Goal: Ask a question

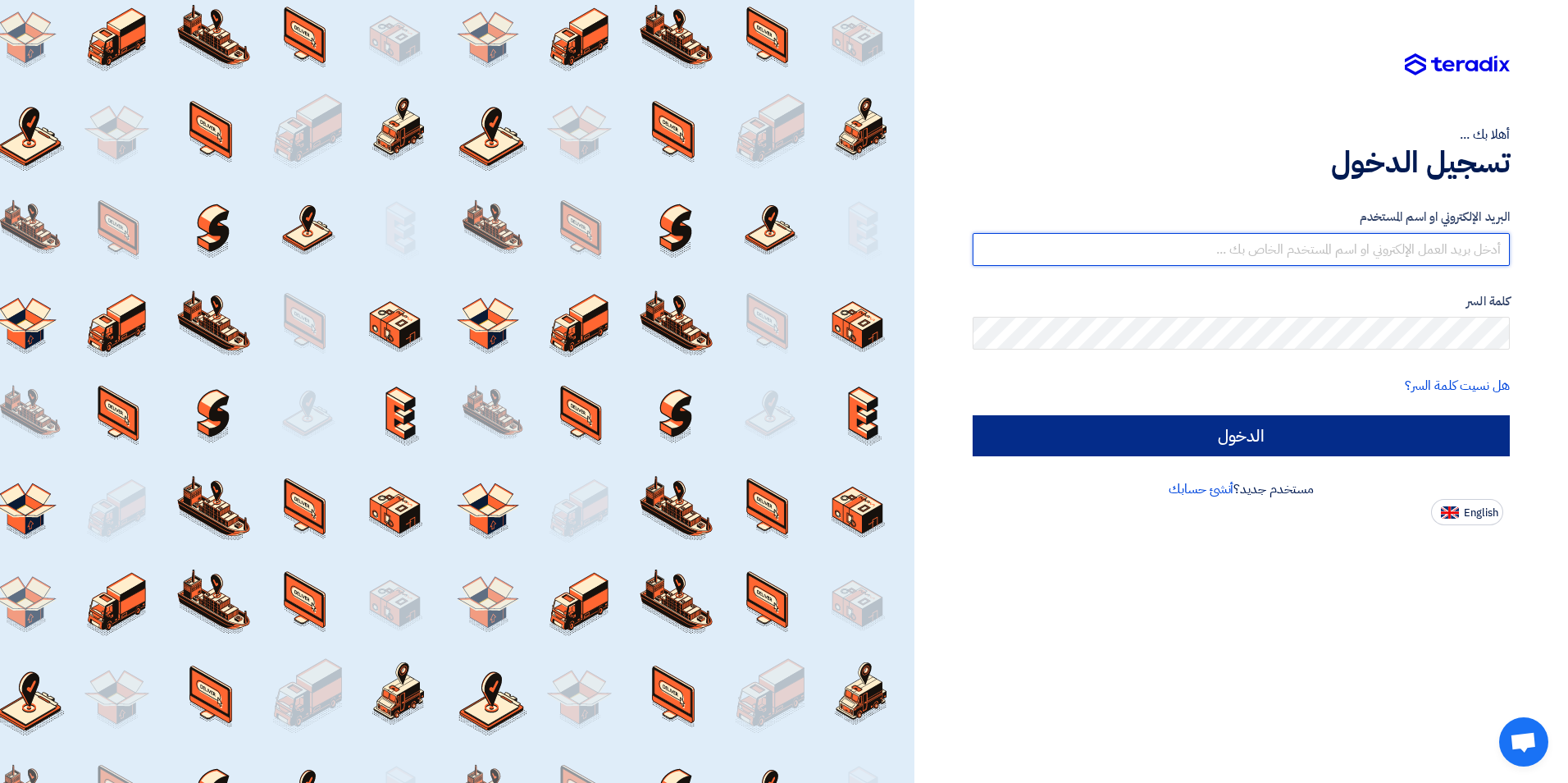
type input "[EMAIL_ADDRESS][DOMAIN_NAME]"
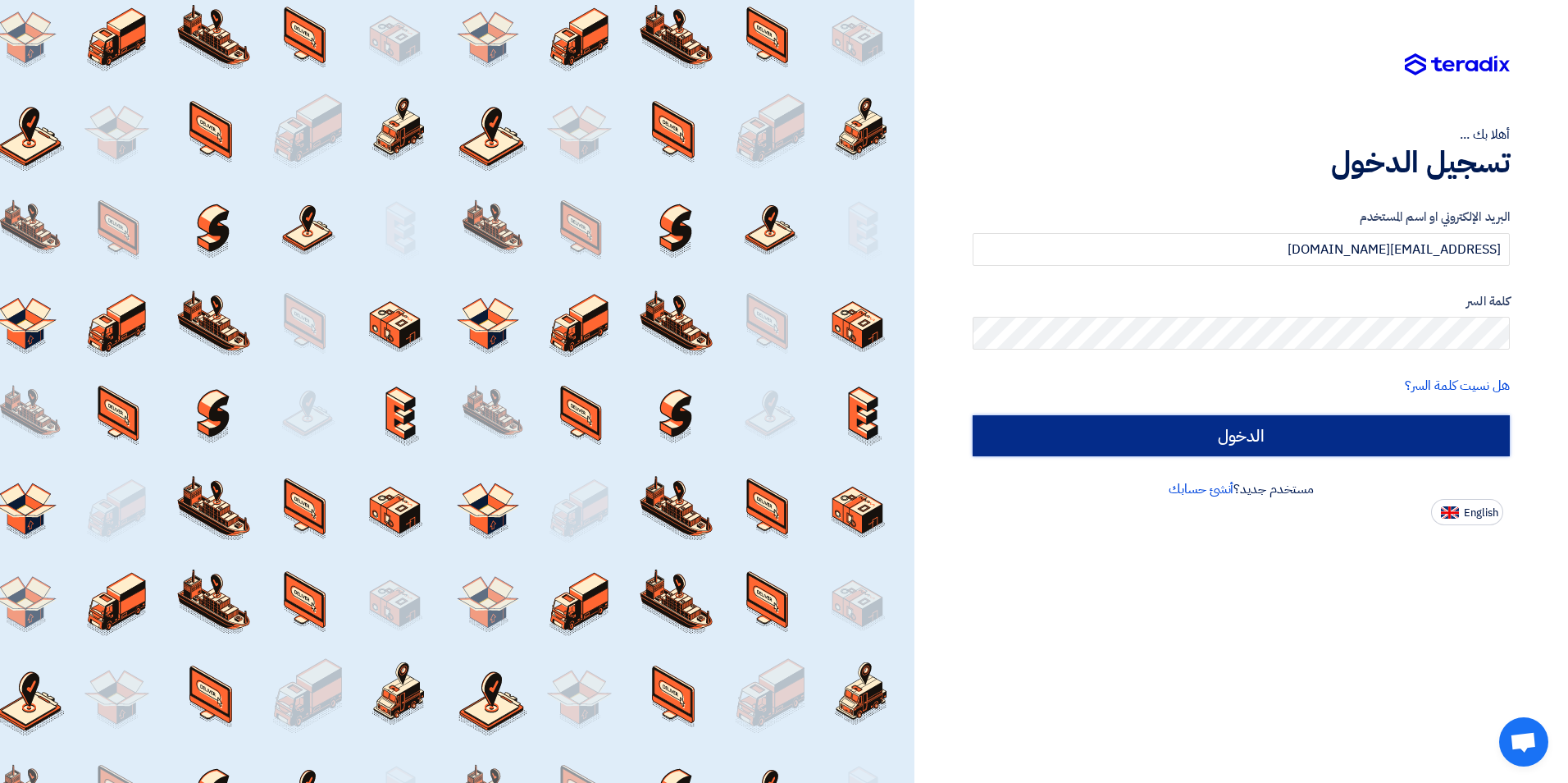
click at [1345, 428] on input "الدخول" at bounding box center [1241, 436] width 537 height 41
type input "Sign in"
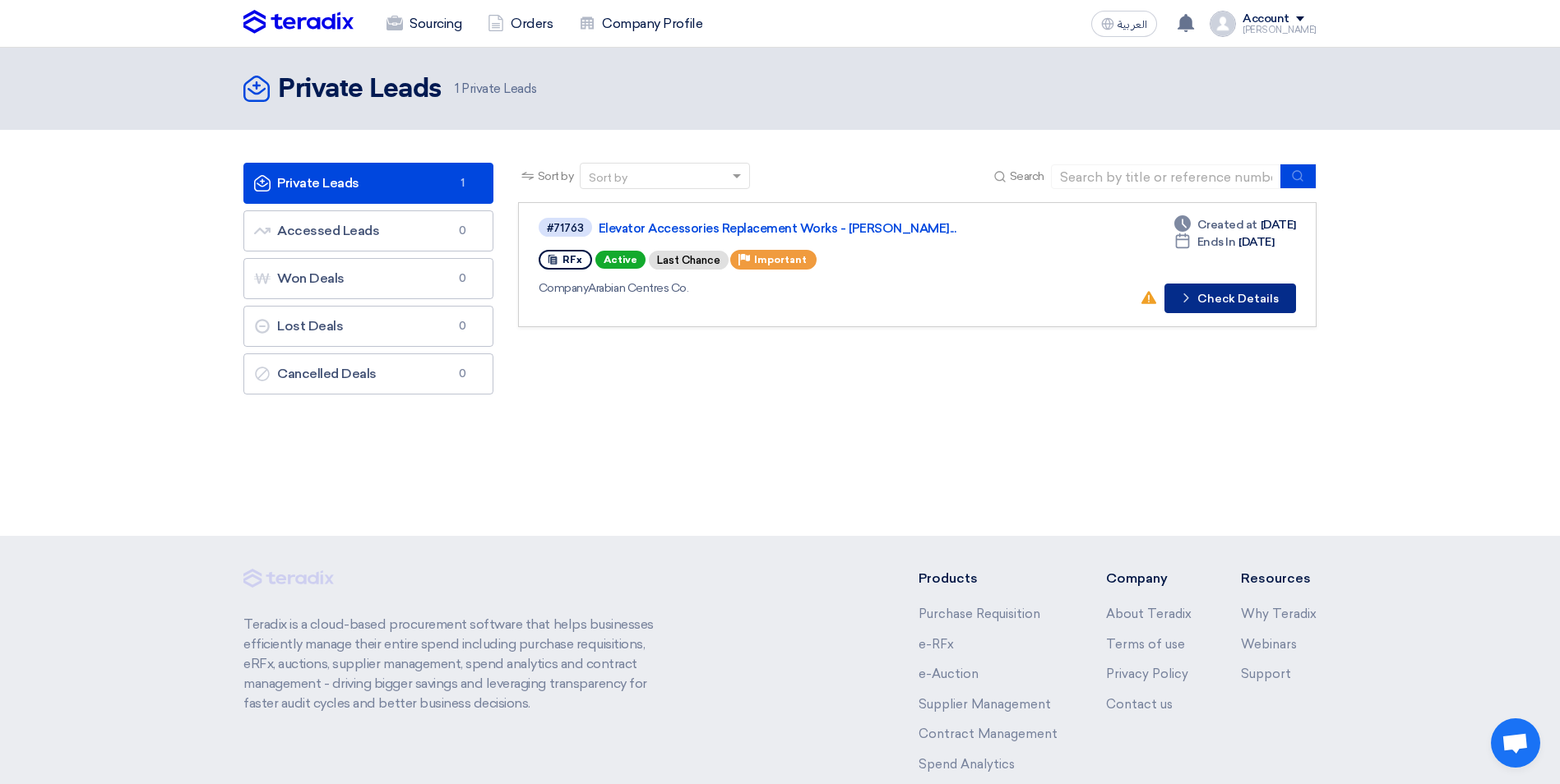
click at [1229, 293] on button "Check details Check Details" at bounding box center [1230, 298] width 132 height 29
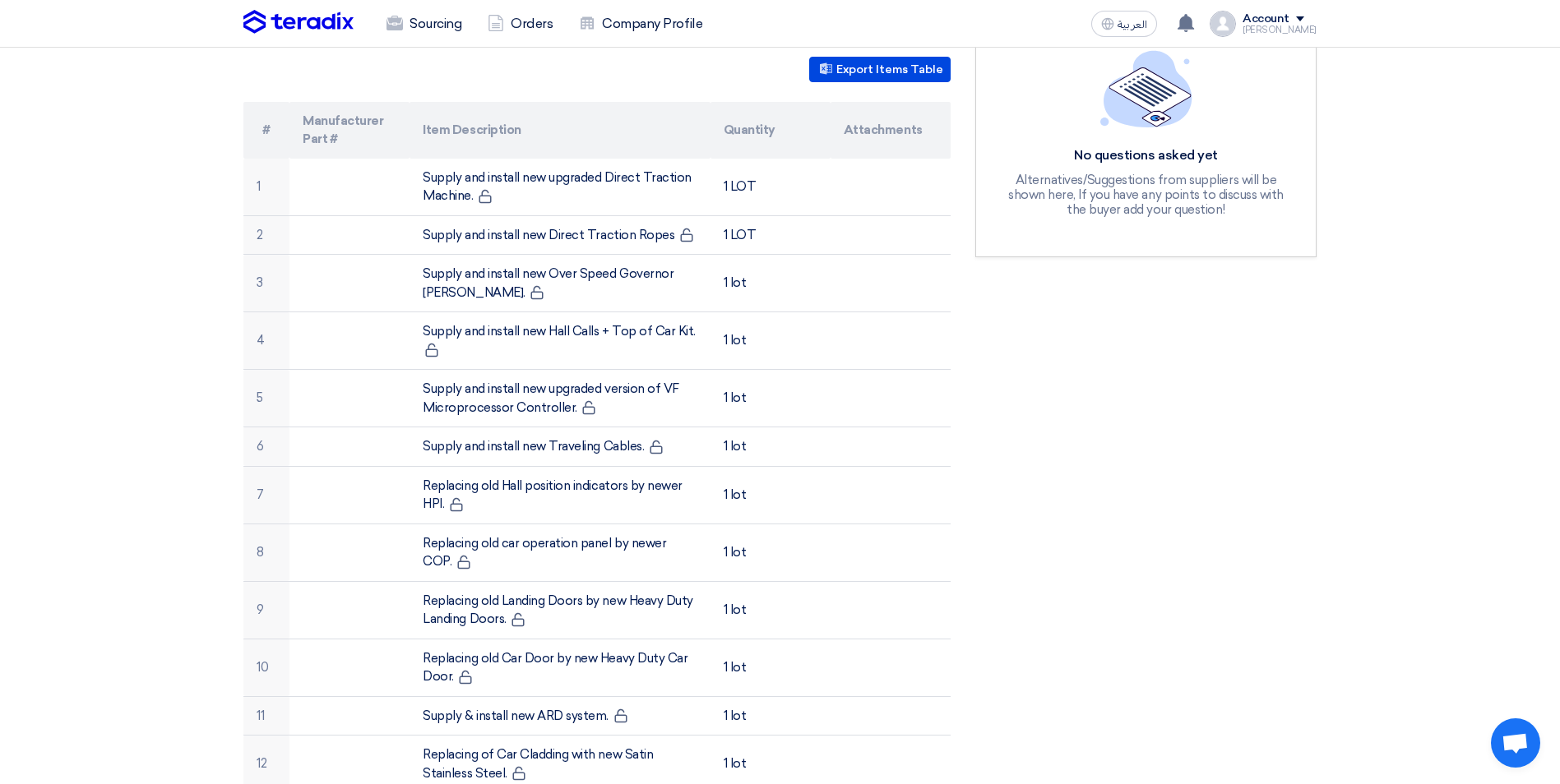
scroll to position [454, 0]
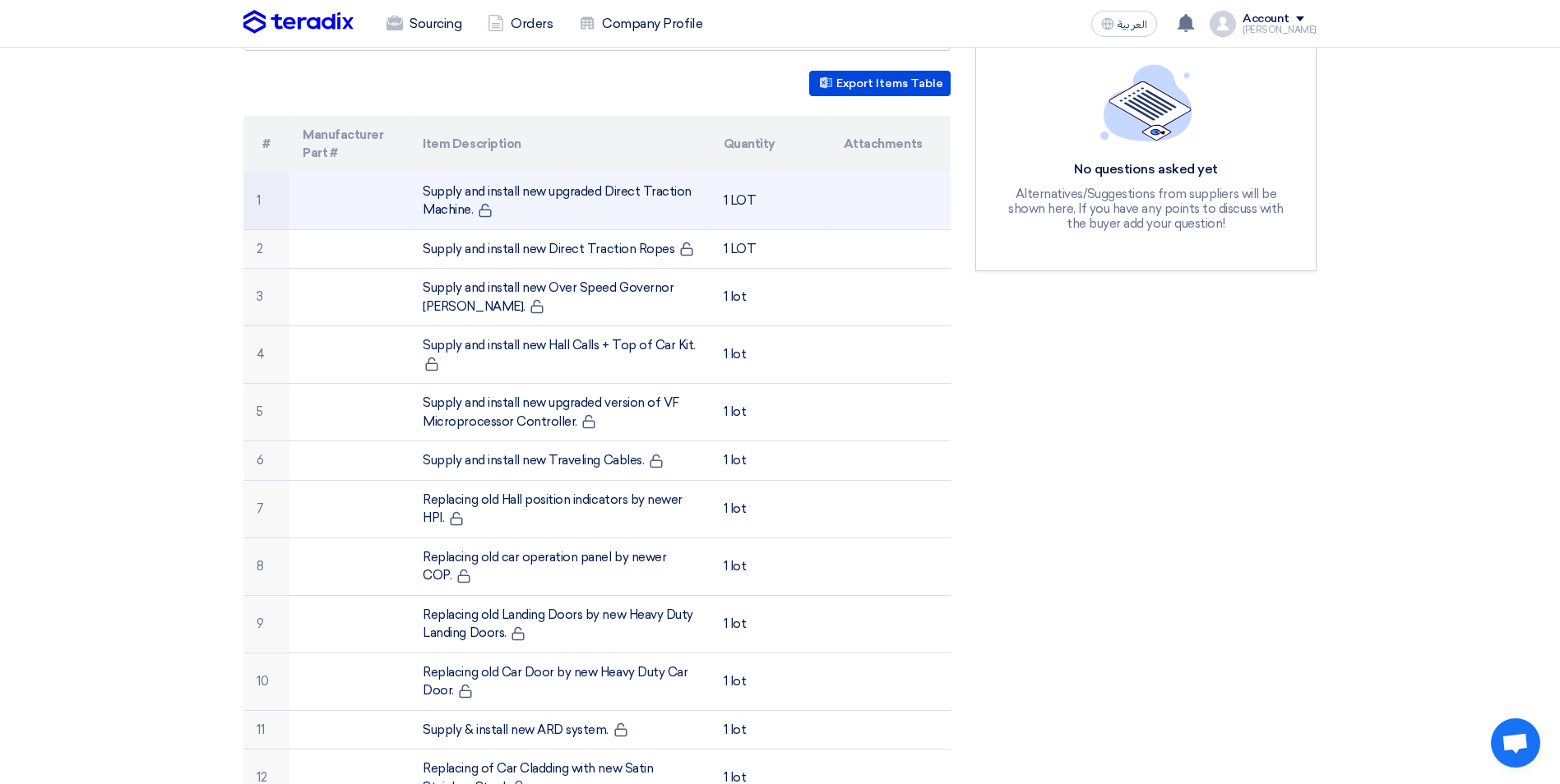
click at [507, 186] on td "Supply and install new upgraded Direct Traction Machine." at bounding box center [559, 201] width 300 height 58
click at [548, 190] on td "Supply and install new upgraded Direct Traction Machine." at bounding box center [559, 201] width 300 height 58
drag, startPoint x: 548, startPoint y: 190, endPoint x: 626, endPoint y: 195, distance: 78.2
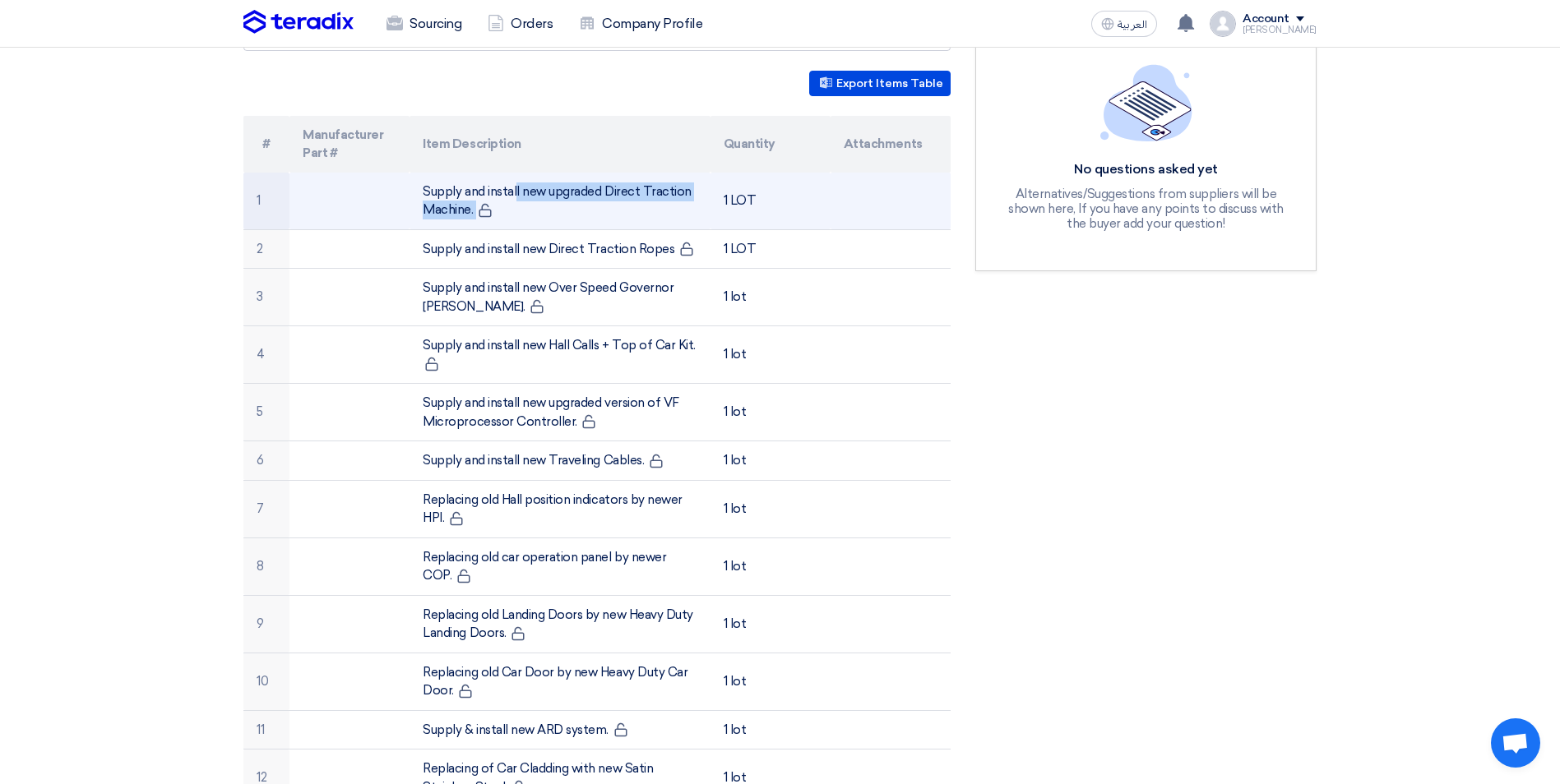
click at [626, 195] on td "Supply and install new upgraded Direct Traction Machine." at bounding box center [559, 201] width 300 height 58
click at [727, 182] on td "1 LOT" at bounding box center [770, 201] width 120 height 58
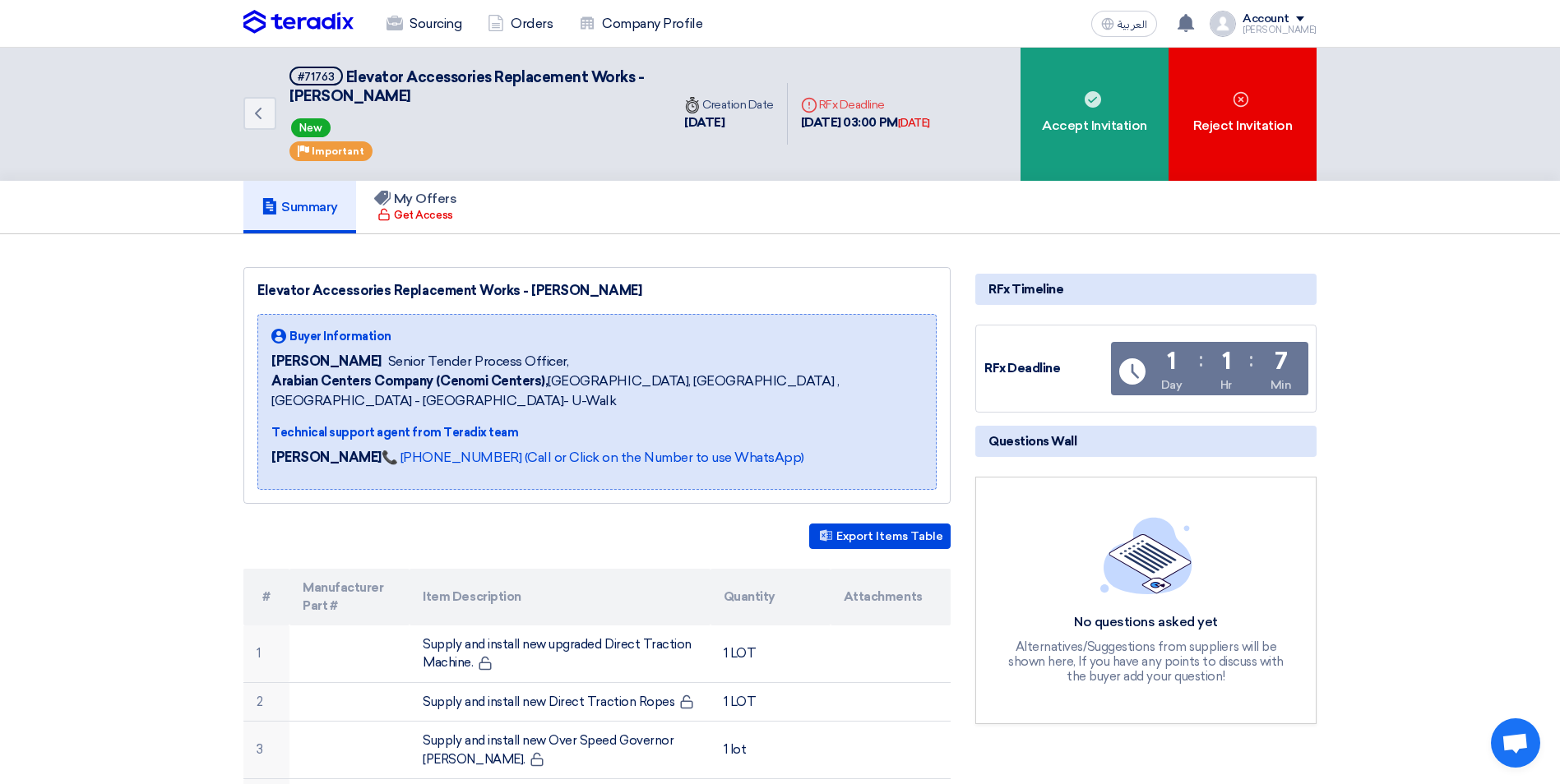
scroll to position [0, 0]
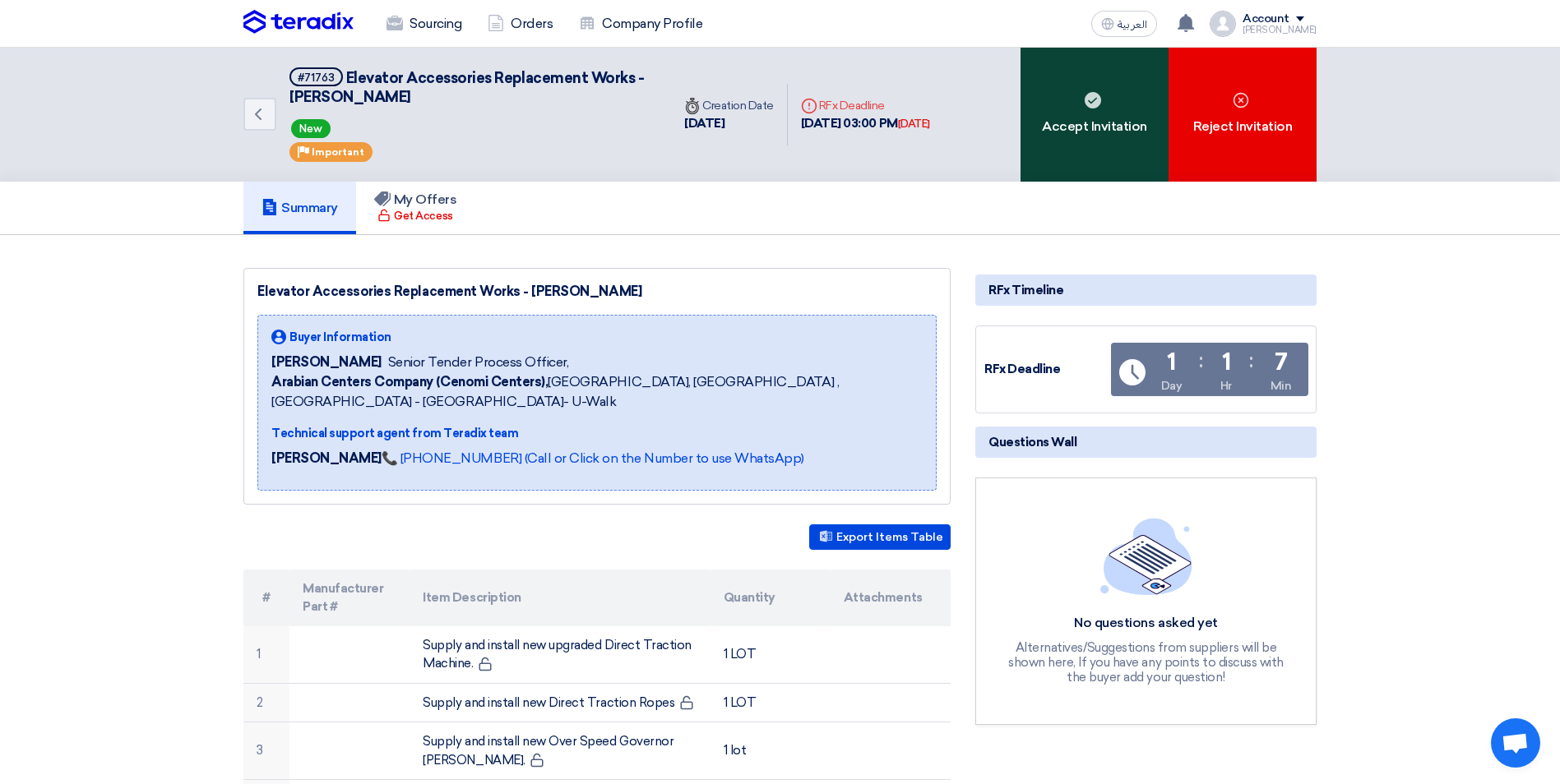
click at [1098, 104] on use at bounding box center [1092, 100] width 17 height 17
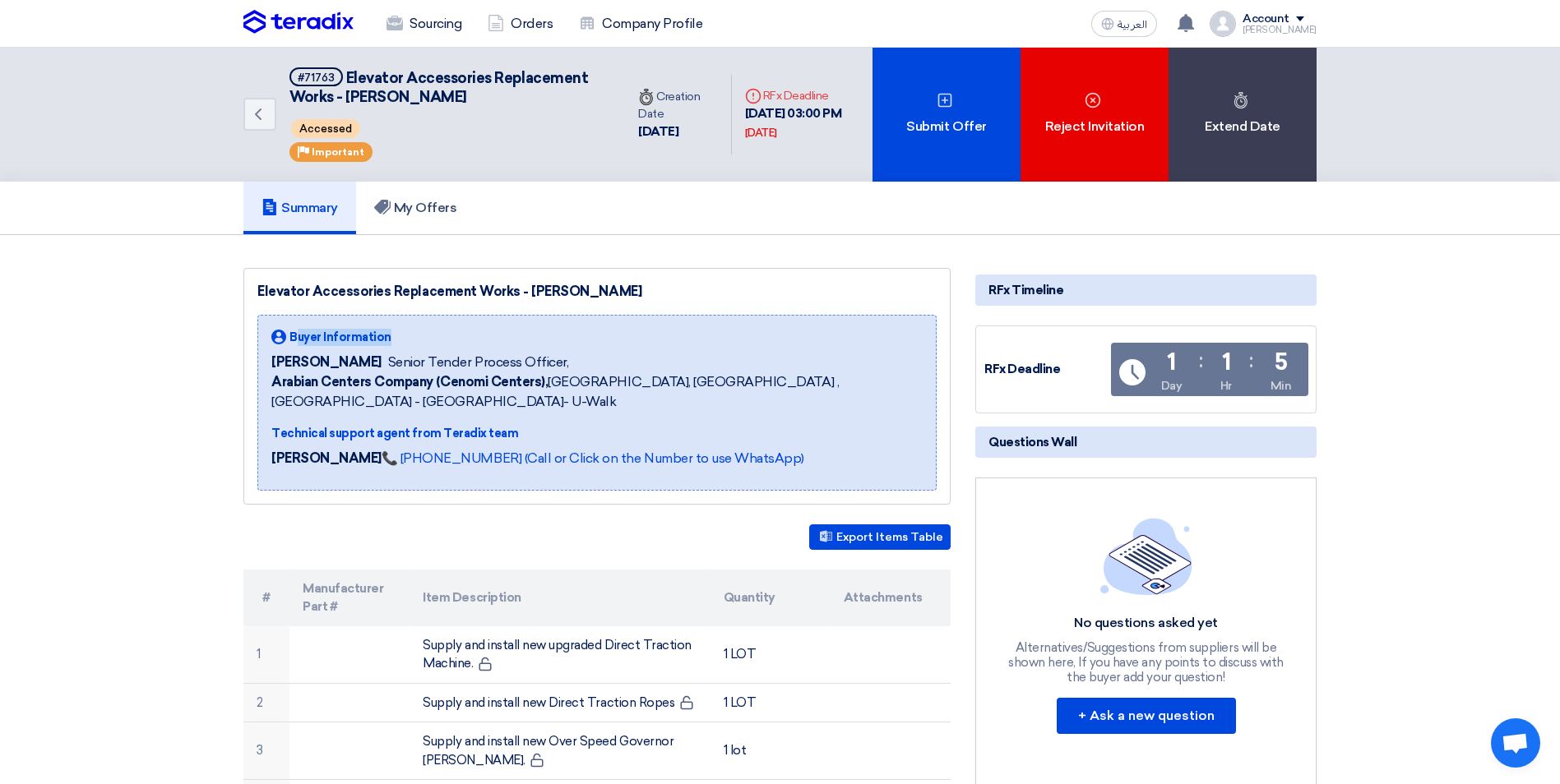
drag, startPoint x: 298, startPoint y: 336, endPoint x: 402, endPoint y: 335, distance: 104.0
click at [402, 335] on div "Buyer Information" at bounding box center [597, 338] width 652 height 18
drag, startPoint x: 402, startPoint y: 335, endPoint x: 593, endPoint y: 351, distance: 191.7
click at [593, 351] on div "Buyer Information [PERSON_NAME] Senior Tender Process Officer, Arabian Centers …" at bounding box center [597, 370] width 652 height 83
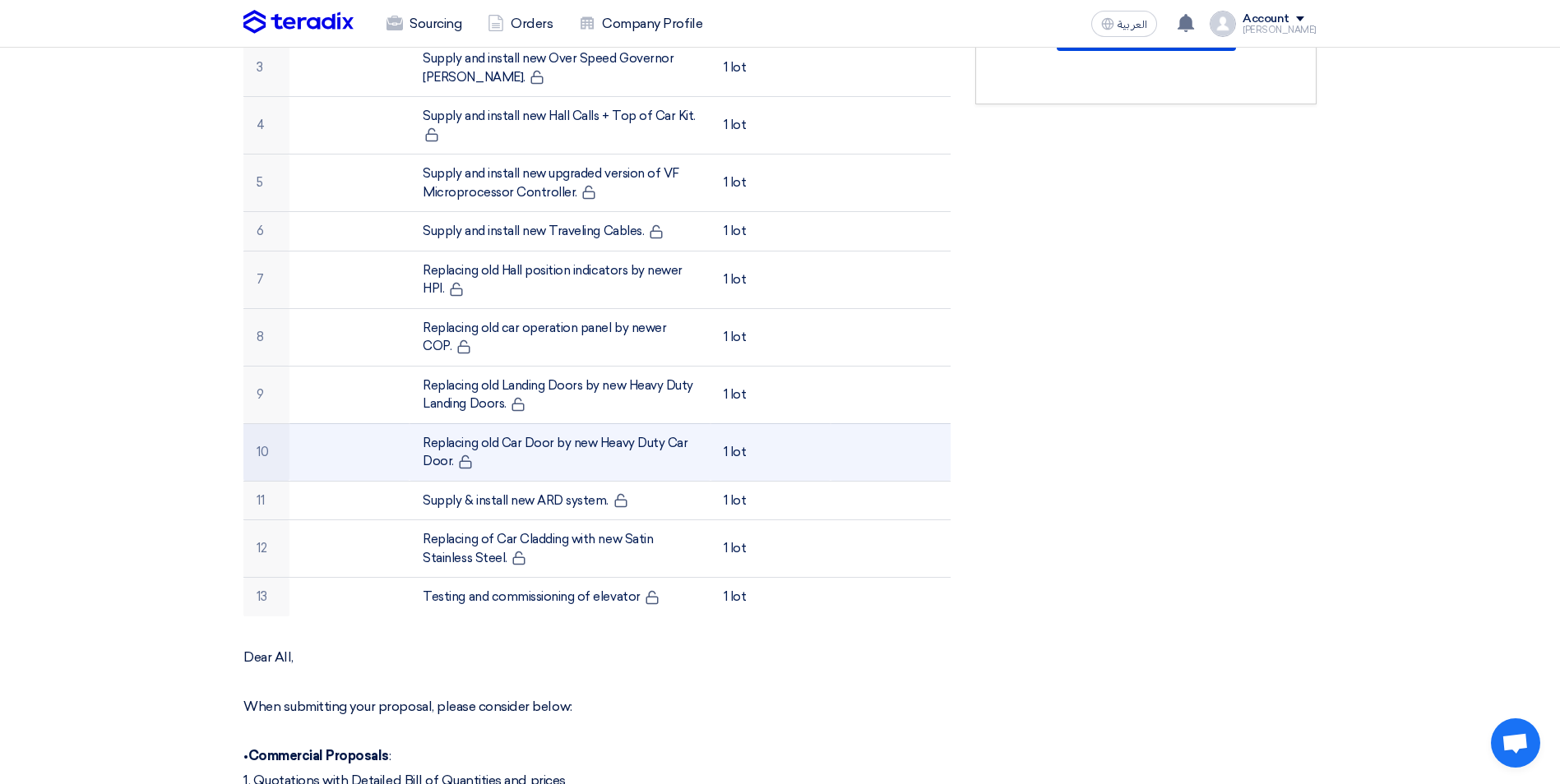
scroll to position [493, 0]
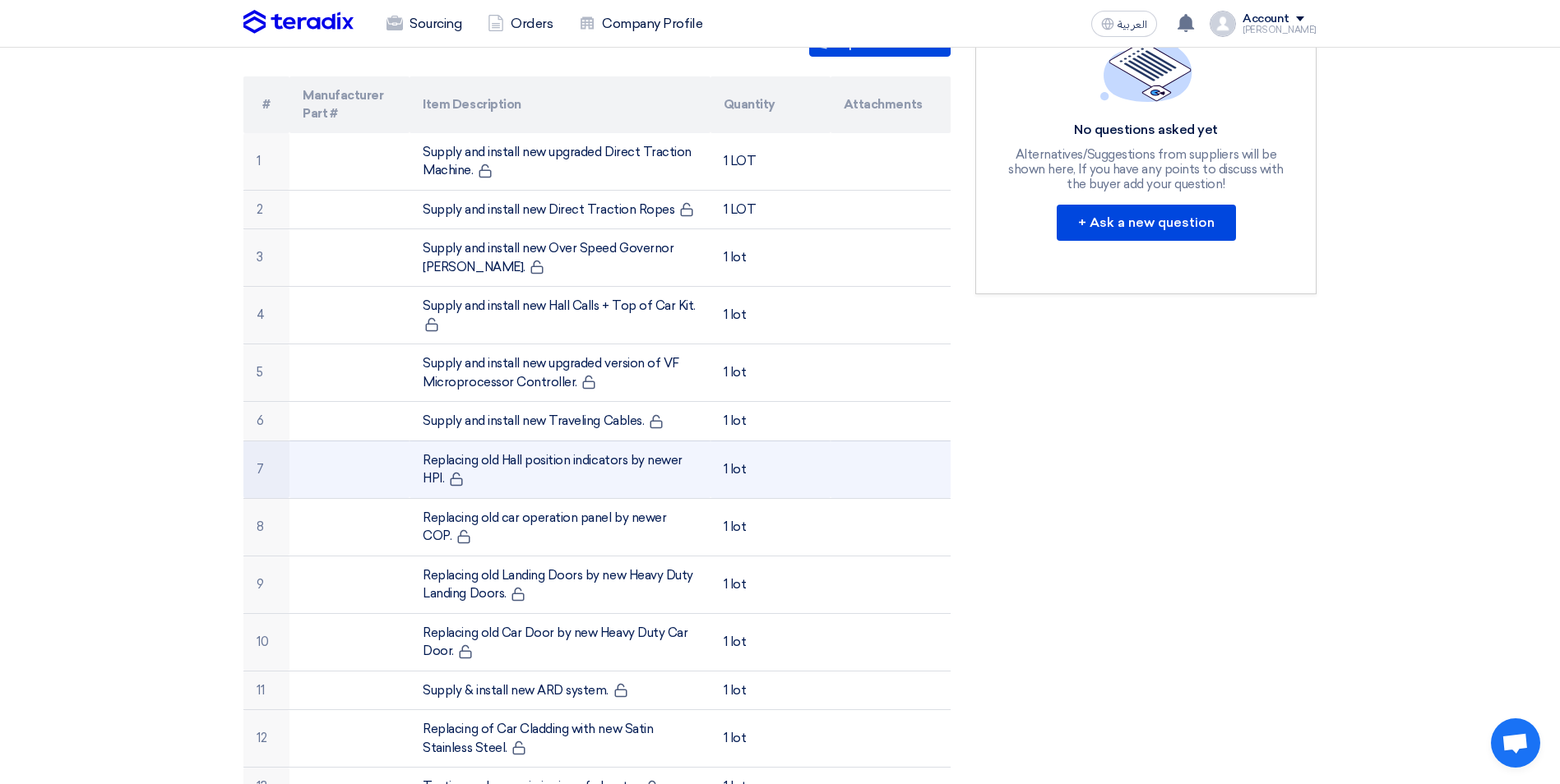
click at [593, 445] on td "Replacing old Hall position indicators by newer HPI." at bounding box center [559, 469] width 300 height 58
click at [642, 465] on td "Replacing old Hall position indicators by newer HPI." at bounding box center [559, 469] width 300 height 58
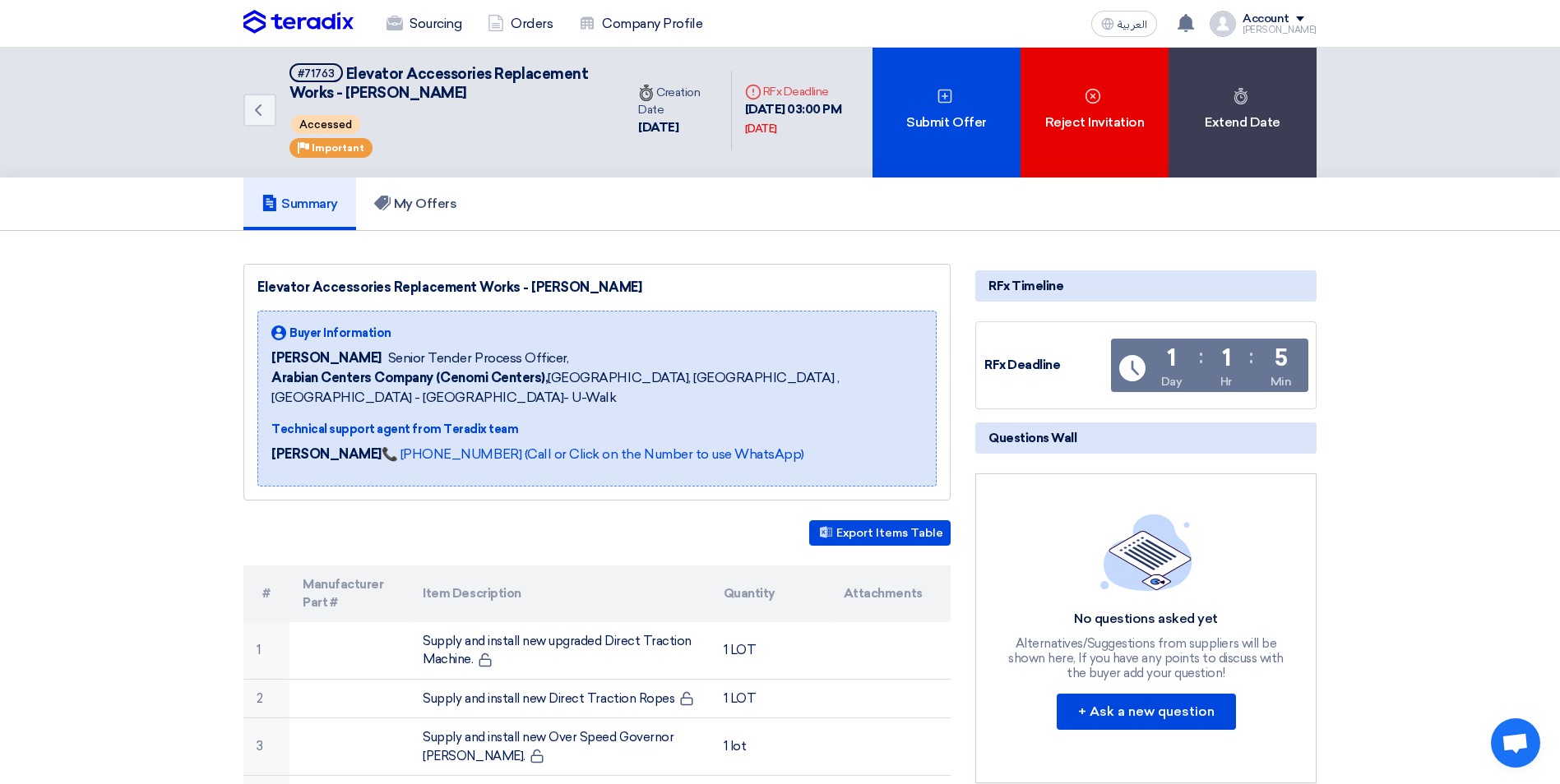
scroll to position [0, 0]
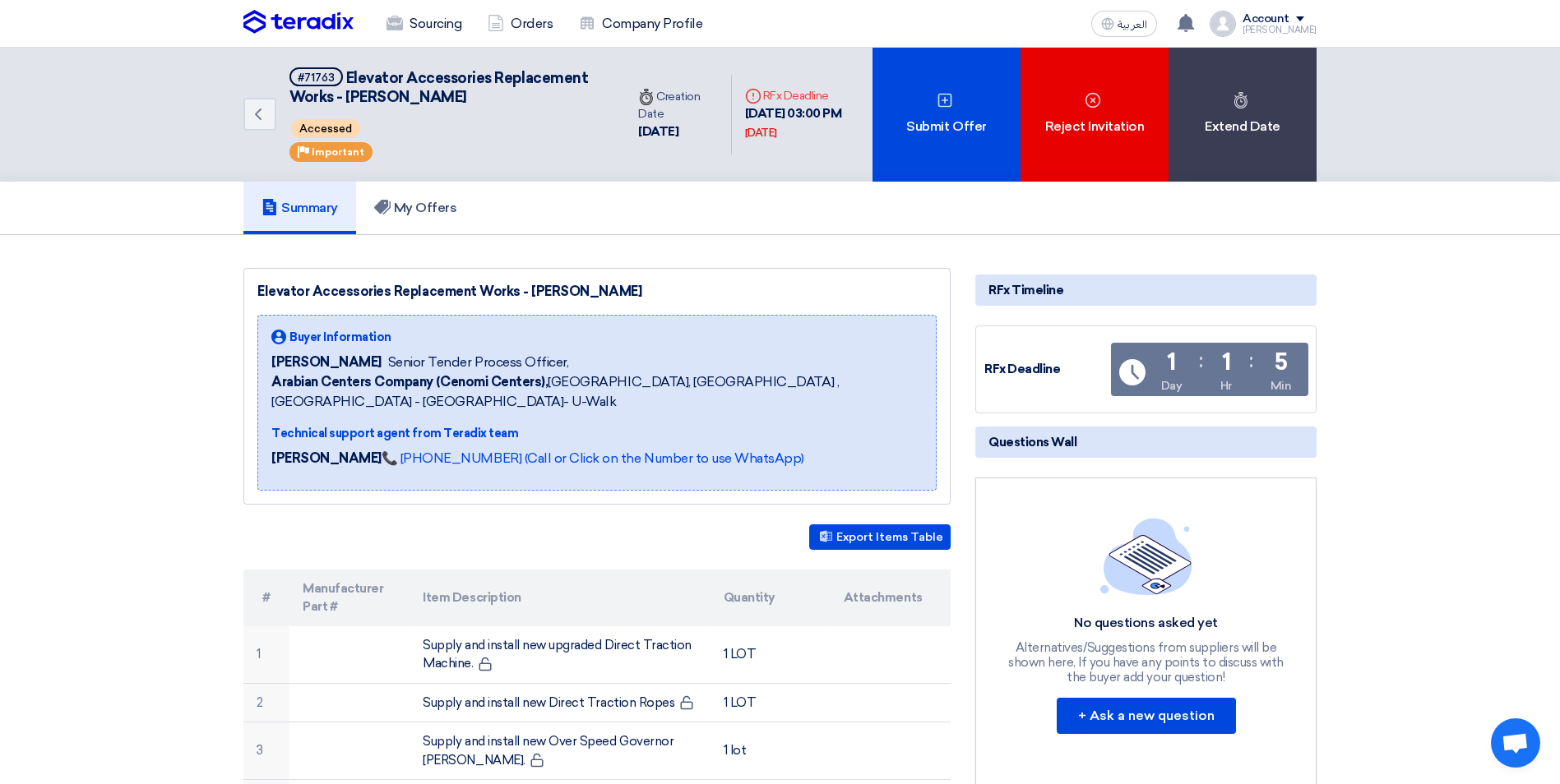
click at [877, 583] on th "Attachments" at bounding box center [890, 598] width 120 height 57
click at [745, 579] on th "Quantity" at bounding box center [770, 598] width 120 height 57
drag, startPoint x: 720, startPoint y: 102, endPoint x: 819, endPoint y: 141, distance: 106.4
click at [819, 141] on div "Deadline RFx Deadline [DATE] 03:00 PM [DATE]" at bounding box center [802, 114] width 114 height 55
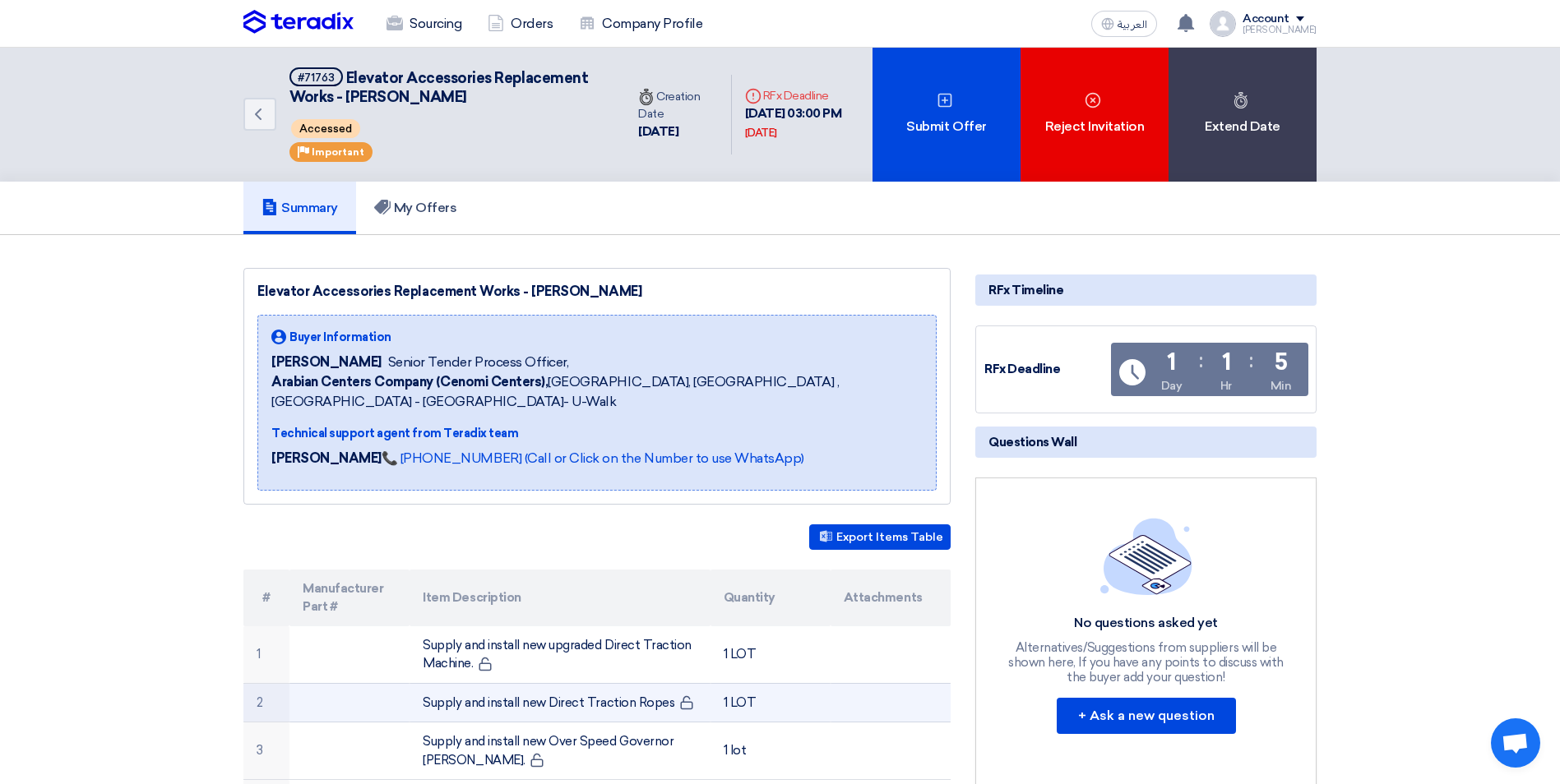
drag, startPoint x: 653, startPoint y: 92, endPoint x: 662, endPoint y: 686, distance: 594.1
drag, startPoint x: 662, startPoint y: 686, endPoint x: 823, endPoint y: 678, distance: 161.2
click at [823, 683] on td "1 LOT" at bounding box center [770, 703] width 120 height 39
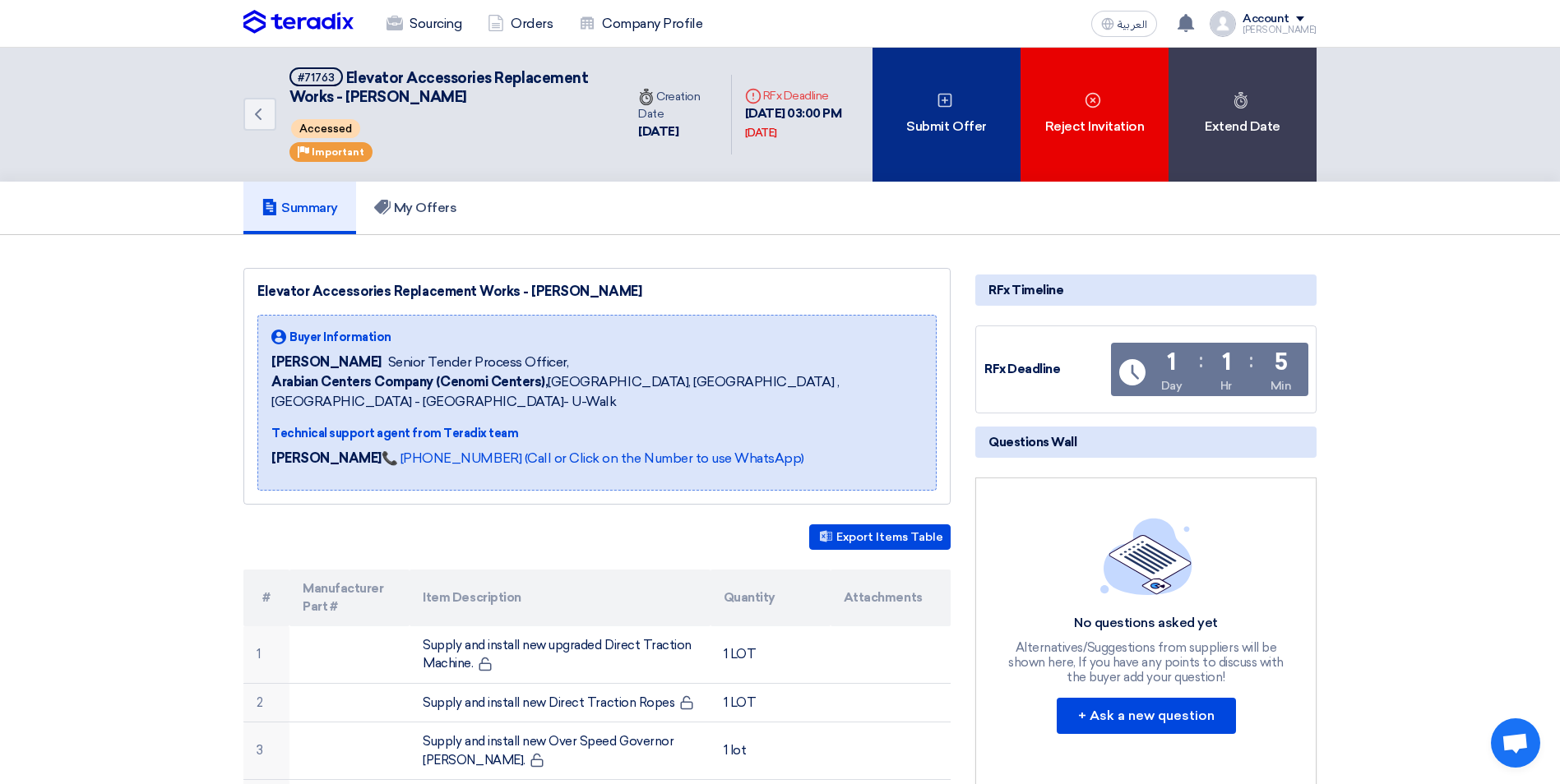
click at [955, 104] on div "Submit Offer" at bounding box center [947, 114] width 148 height 134
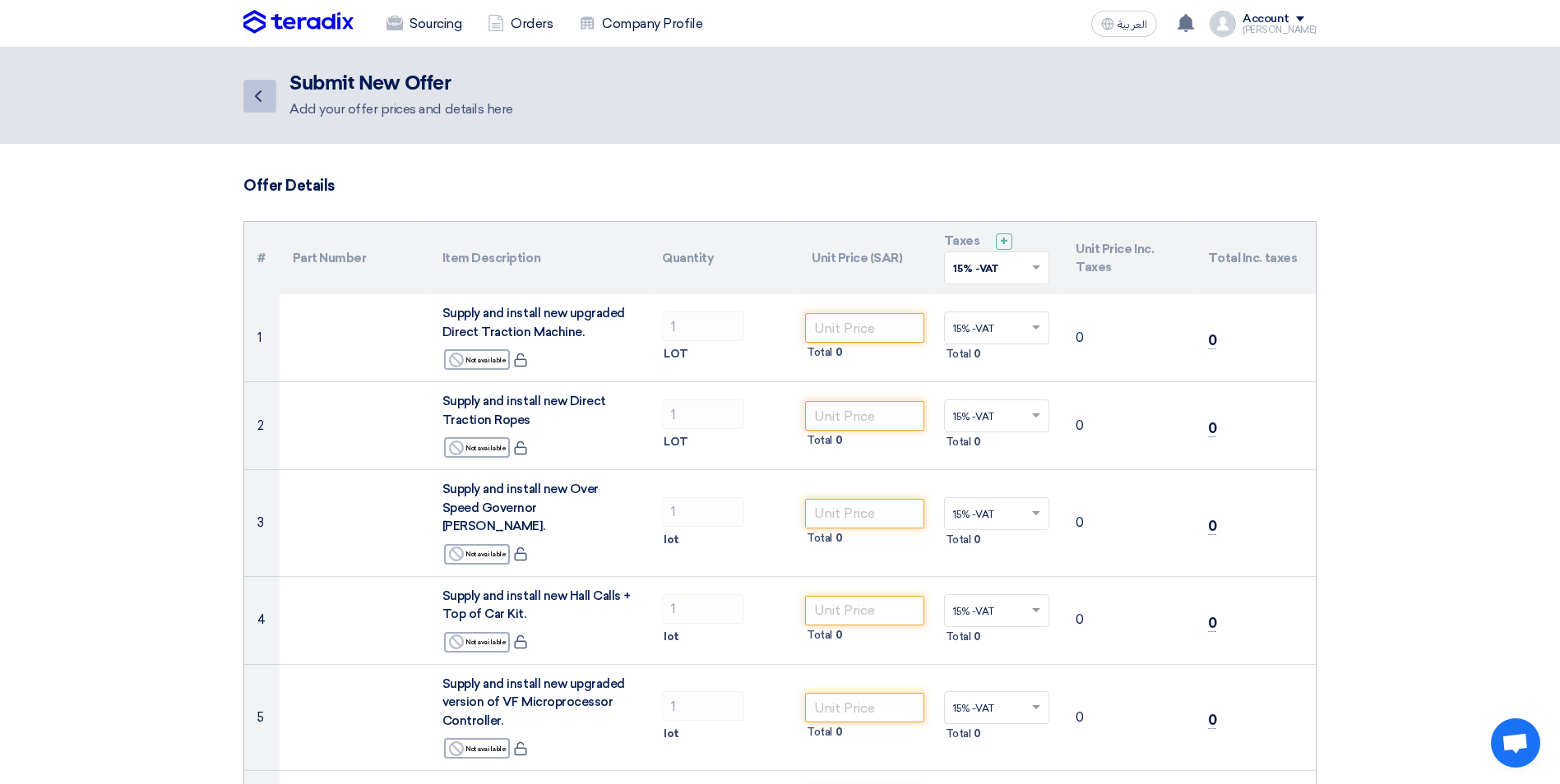
click at [265, 91] on icon "Back" at bounding box center [258, 96] width 20 height 20
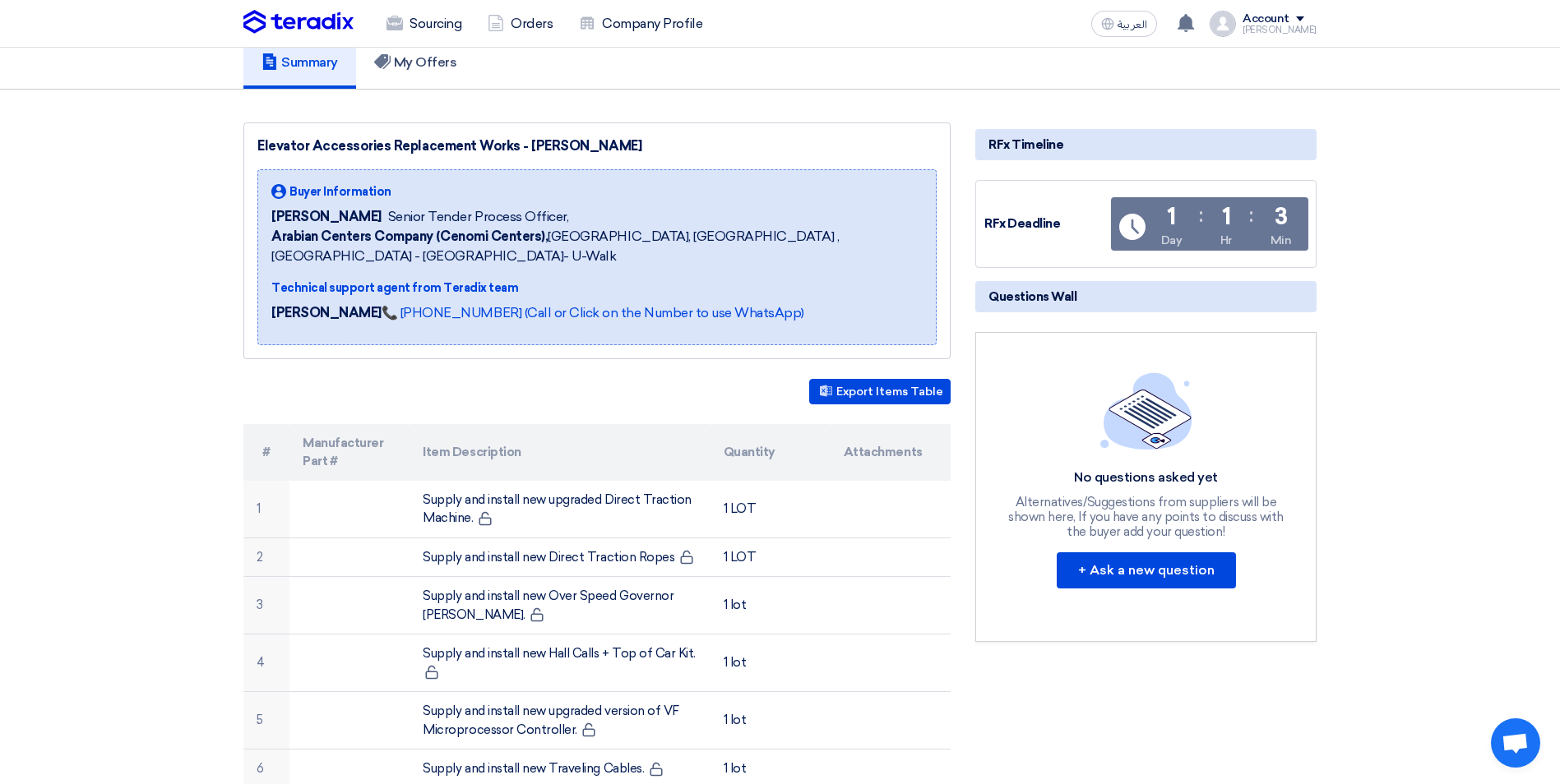
scroll to position [164, 0]
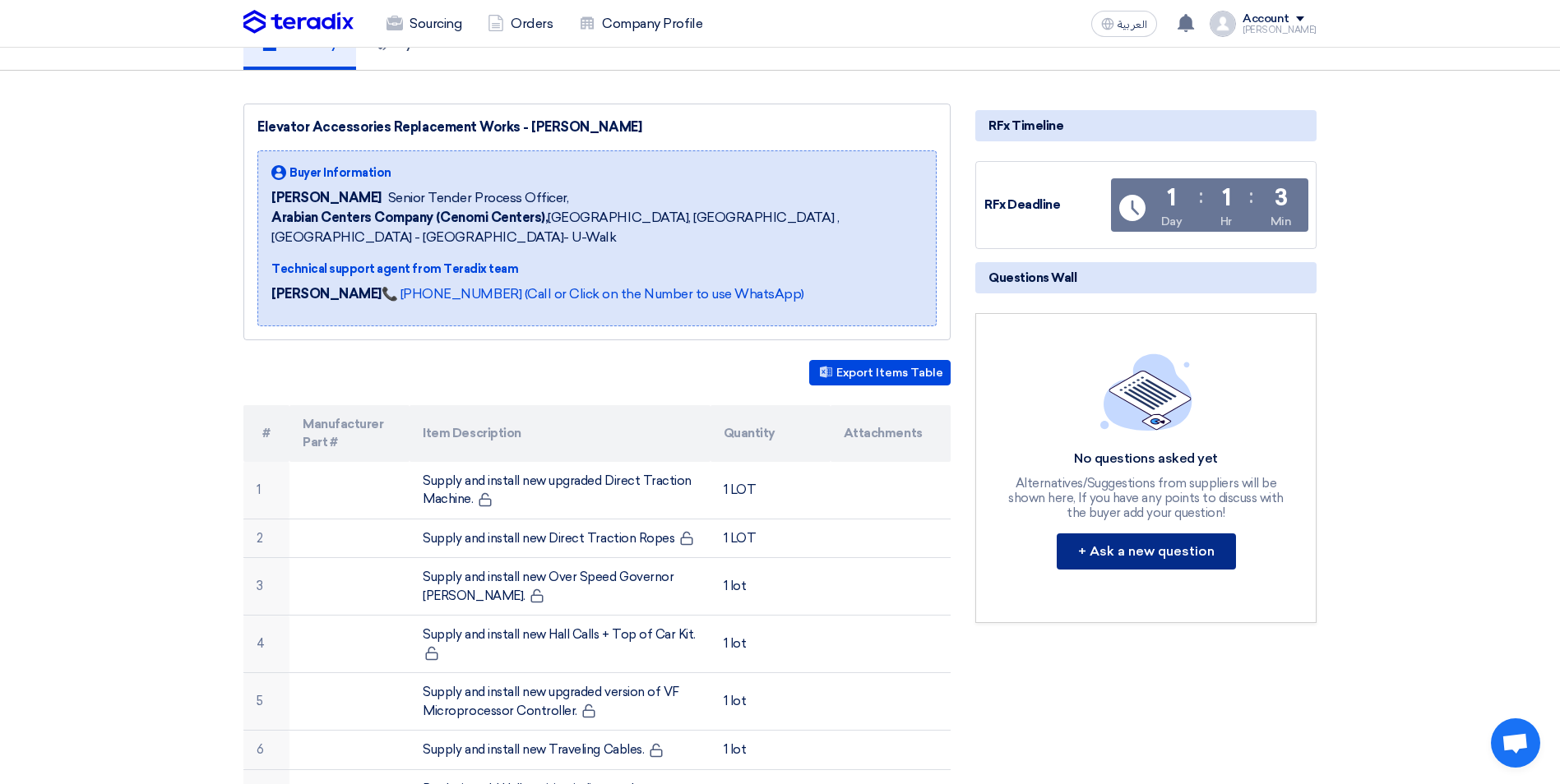
click at [1131, 549] on button "+ Ask a new question" at bounding box center [1147, 551] width 180 height 36
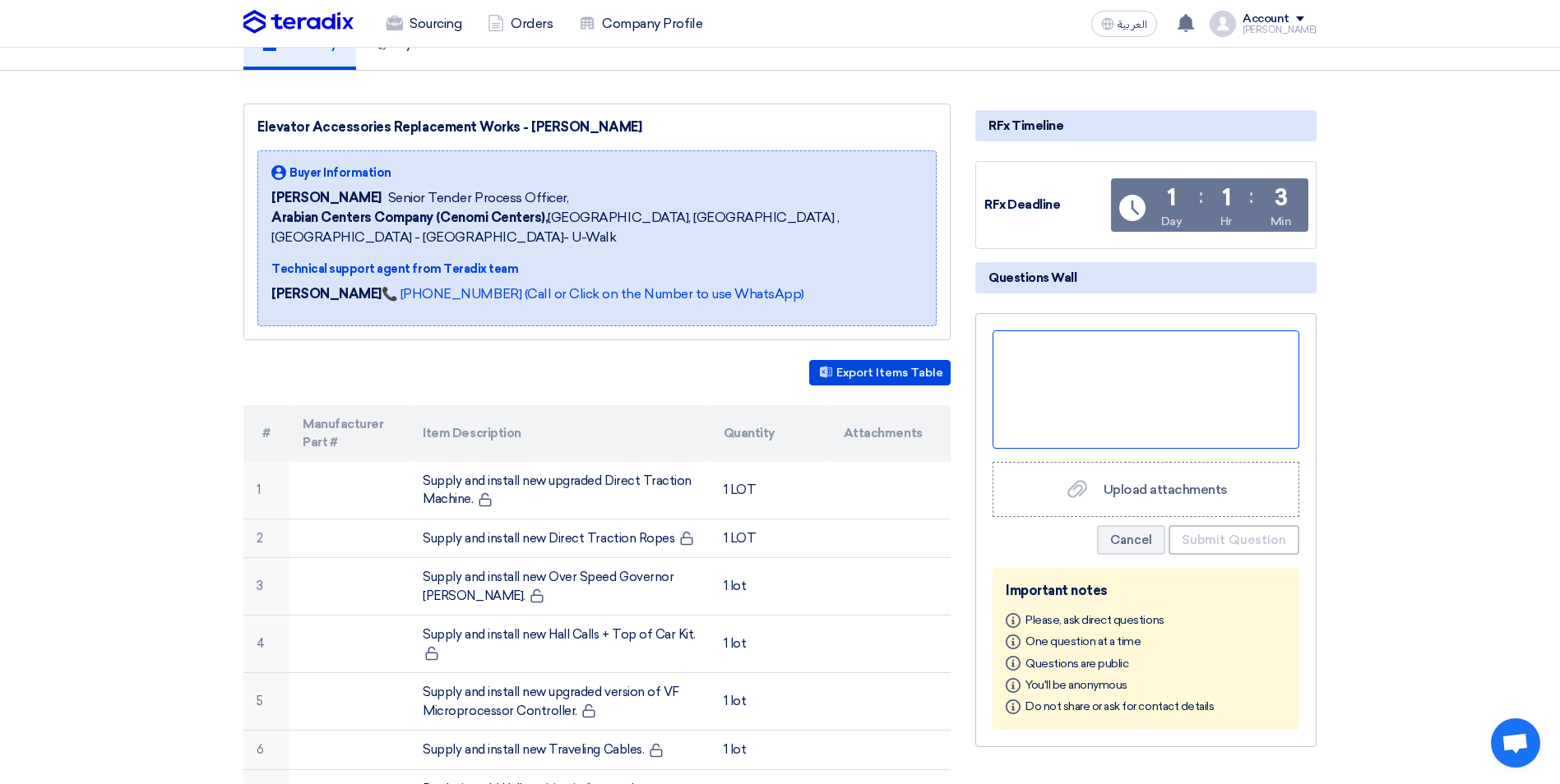
click at [1114, 384] on div at bounding box center [1146, 389] width 307 height 118
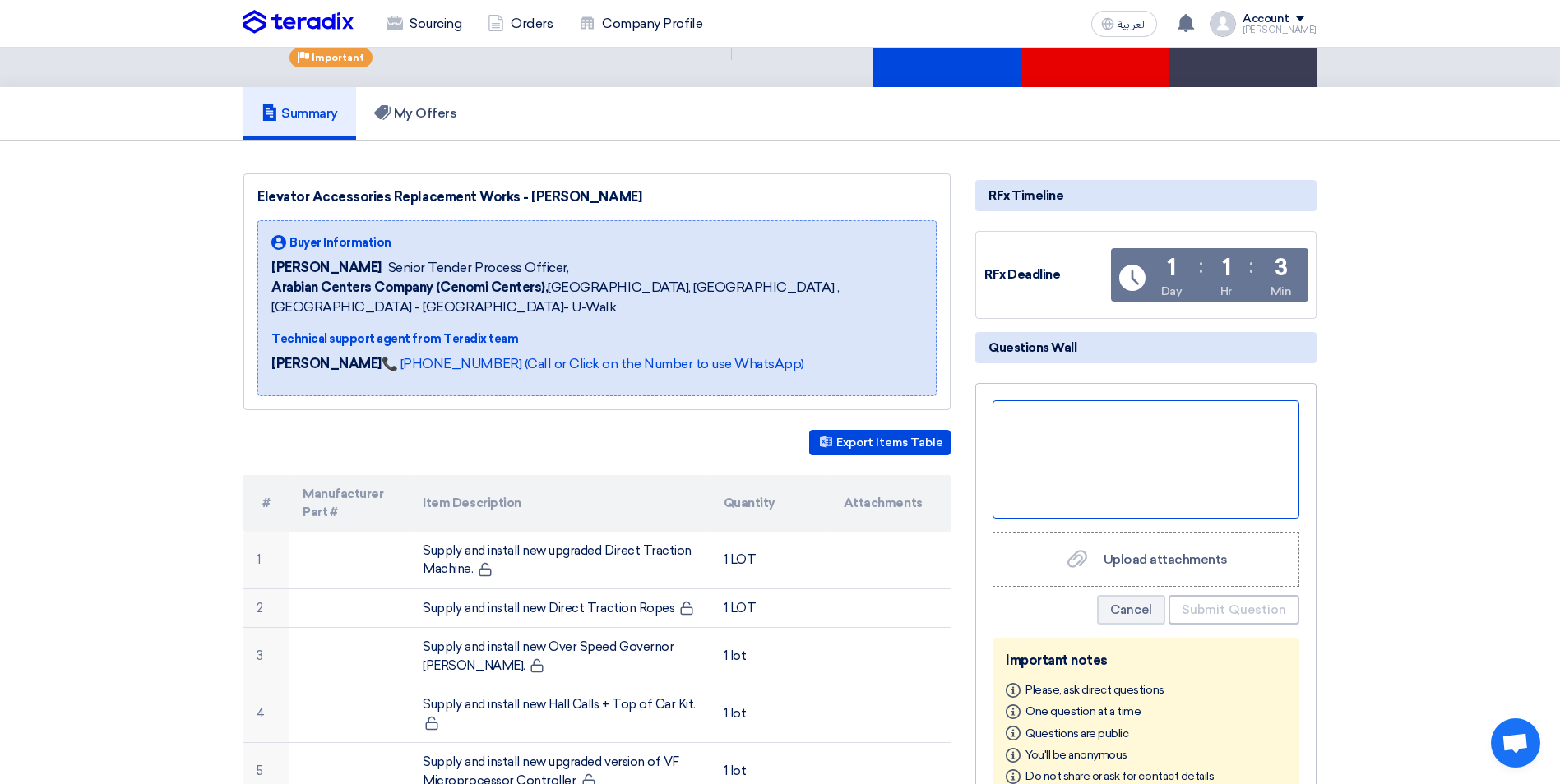
scroll to position [82, 0]
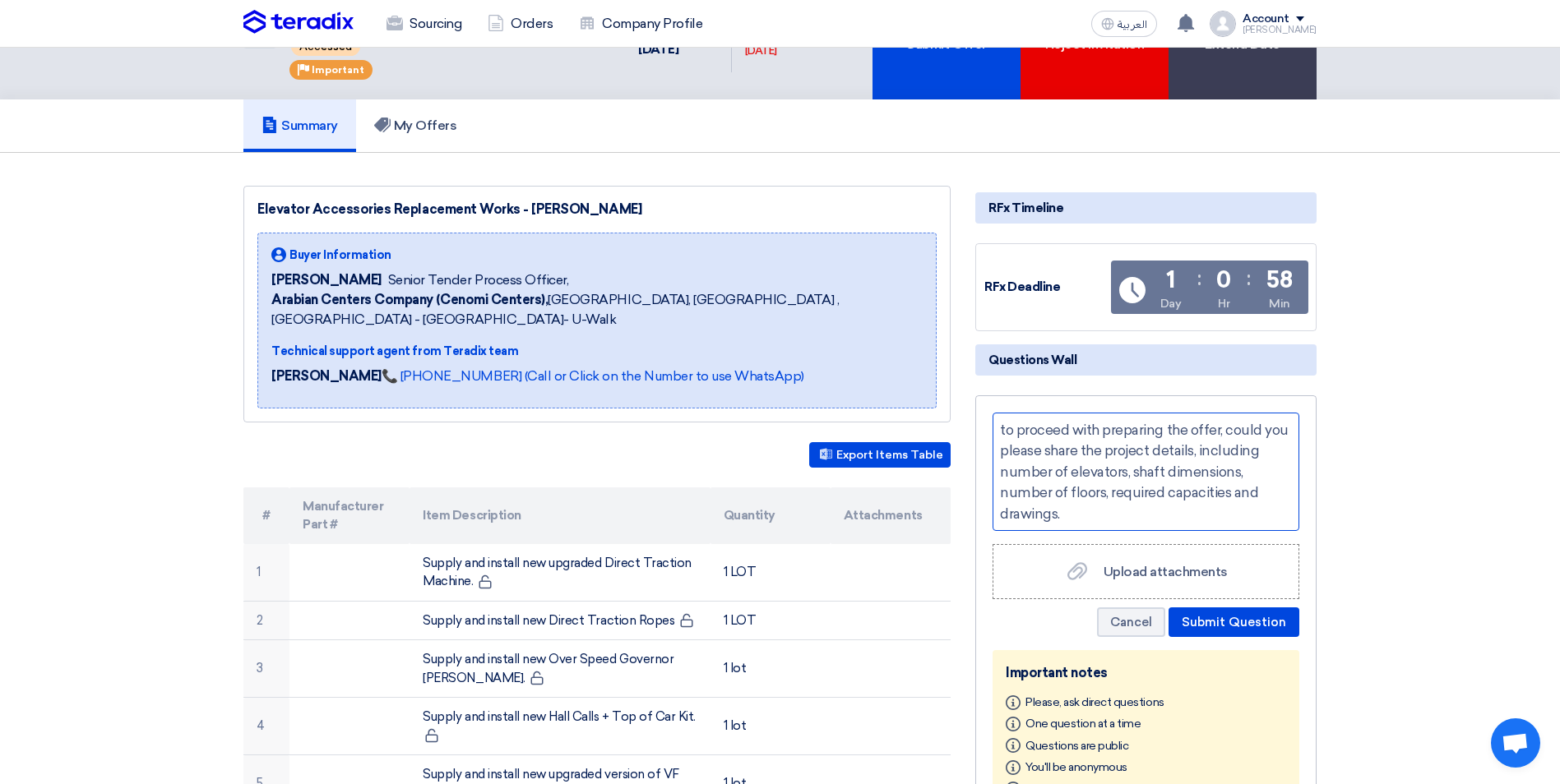
click at [1159, 515] on div "to proceed with preparing the offer, could you please share the project details…" at bounding box center [1146, 472] width 307 height 118
click at [1249, 624] on button "Submit Question" at bounding box center [1234, 622] width 131 height 29
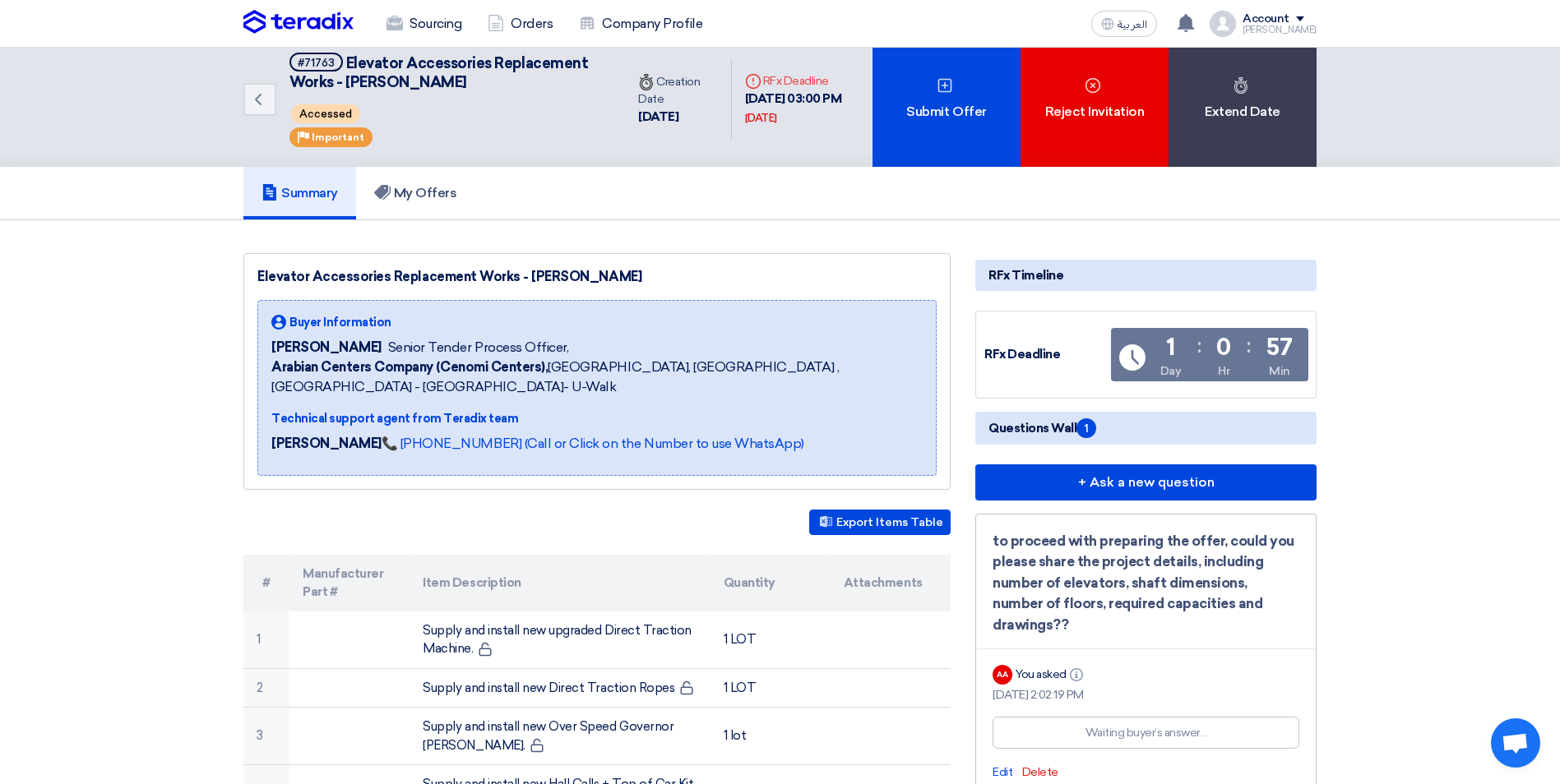
scroll to position [0, 0]
